Goal: Find specific page/section: Find specific page/section

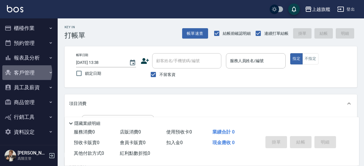
click at [25, 72] on button "客戶管理" at bounding box center [28, 72] width 53 height 15
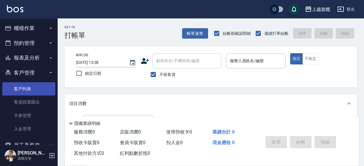
click at [19, 88] on link "客戶列表" at bounding box center [28, 88] width 53 height 13
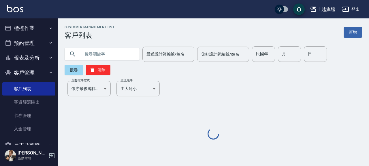
click at [107, 53] on input "text" at bounding box center [108, 54] width 54 height 16
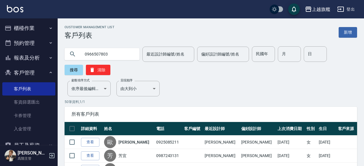
type input "0966507803"
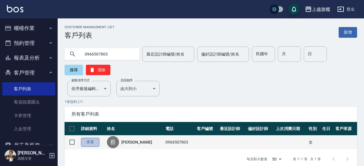
click at [88, 142] on link "查看" at bounding box center [90, 142] width 18 height 9
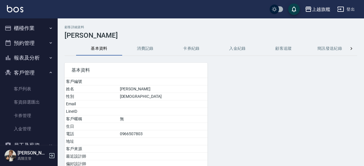
click at [242, 49] on button "入金紀錄" at bounding box center [238, 49] width 46 height 14
